Goal: Book appointment/travel/reservation

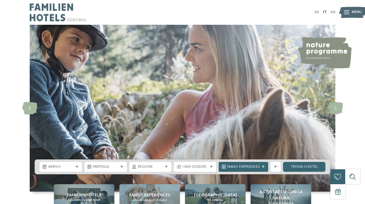
click at [76, 162] on div "Arrivo" at bounding box center [61, 167] width 42 height 10
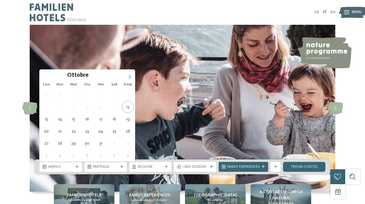
click at [132, 79] on span at bounding box center [129, 75] width 11 height 11
click at [132, 80] on span at bounding box center [129, 75] width 11 height 11
type div "[DATE]"
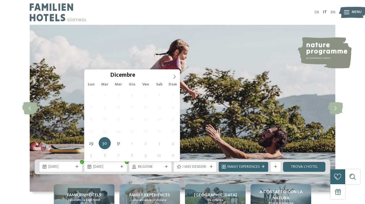
click at [172, 80] on span at bounding box center [174, 75] width 11 height 11
type input "****"
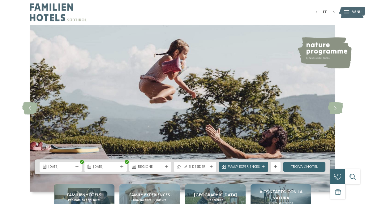
click at [112, 171] on div "05.01.2026" at bounding box center [105, 167] width 42 height 10
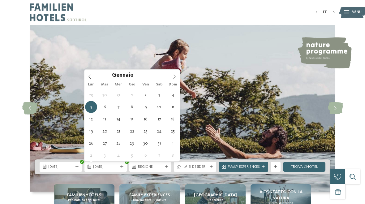
type div "[DATE]"
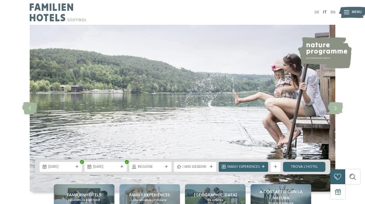
click at [162, 165] on span "Regione" at bounding box center [150, 167] width 25 height 5
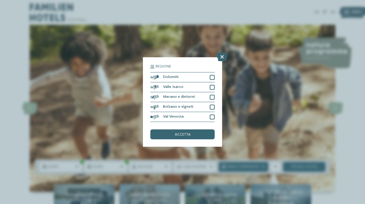
click at [193, 82] on div "Valle Isarco" at bounding box center [182, 87] width 64 height 10
click at [201, 72] on div "Dolomiti" at bounding box center [182, 77] width 64 height 10
click at [207, 82] on div "Valle Isarco" at bounding box center [182, 87] width 64 height 10
click at [208, 82] on div "Valle Isarco" at bounding box center [182, 87] width 64 height 10
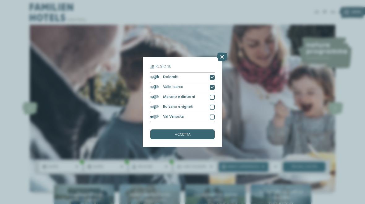
click at [210, 82] on div "Valle Isarco" at bounding box center [182, 87] width 64 height 10
click at [201, 129] on div "accetta" at bounding box center [182, 134] width 64 height 10
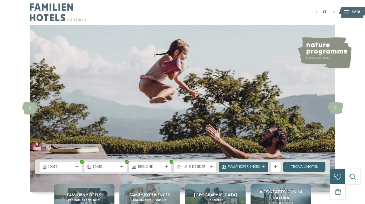
click at [257, 167] on span "Family Experiences" at bounding box center [243, 167] width 32 height 5
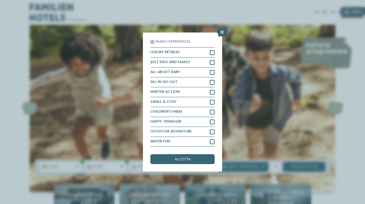
click at [314, 170] on link "trova l’hotel" at bounding box center [304, 167] width 42 height 10
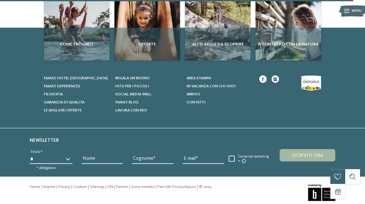
scroll to position [710, 0]
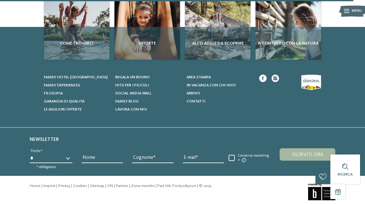
click at [93, 83] on link "Family experiences" at bounding box center [76, 86] width 65 height 6
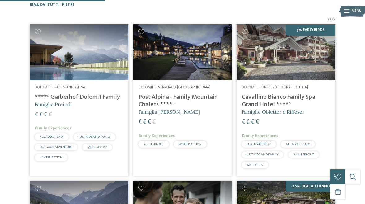
scroll to position [144, 0]
